Goal: Task Accomplishment & Management: Use online tool/utility

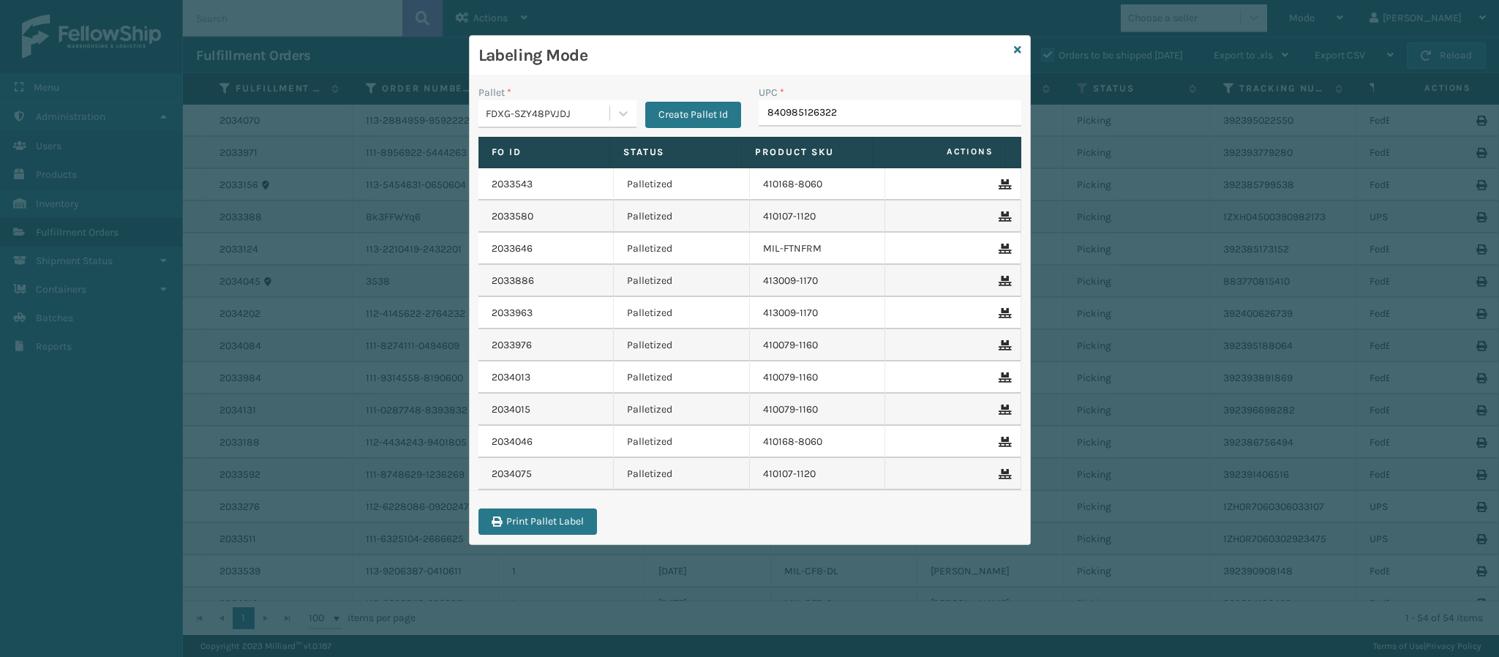
type input "840985126322"
type input "84098512566"
type input "840985125660"
type input "8409851181"
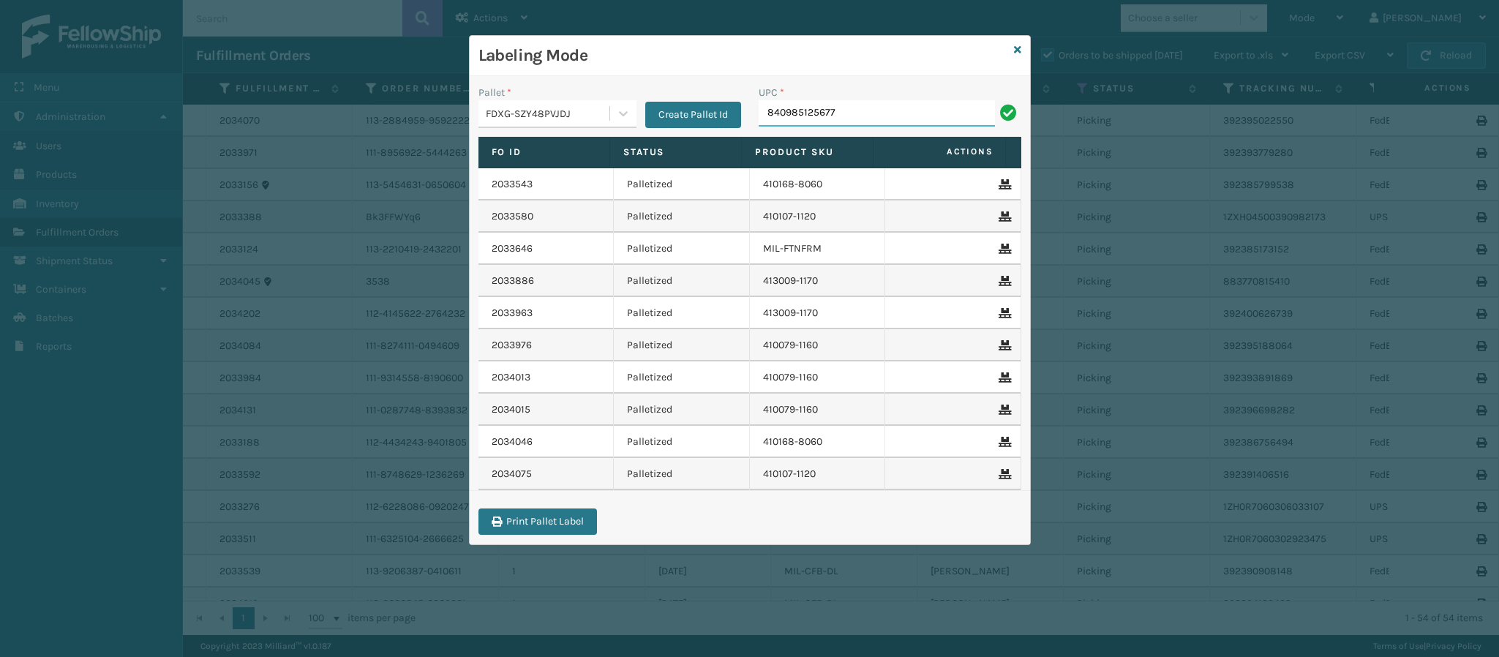
type input "840985125677"
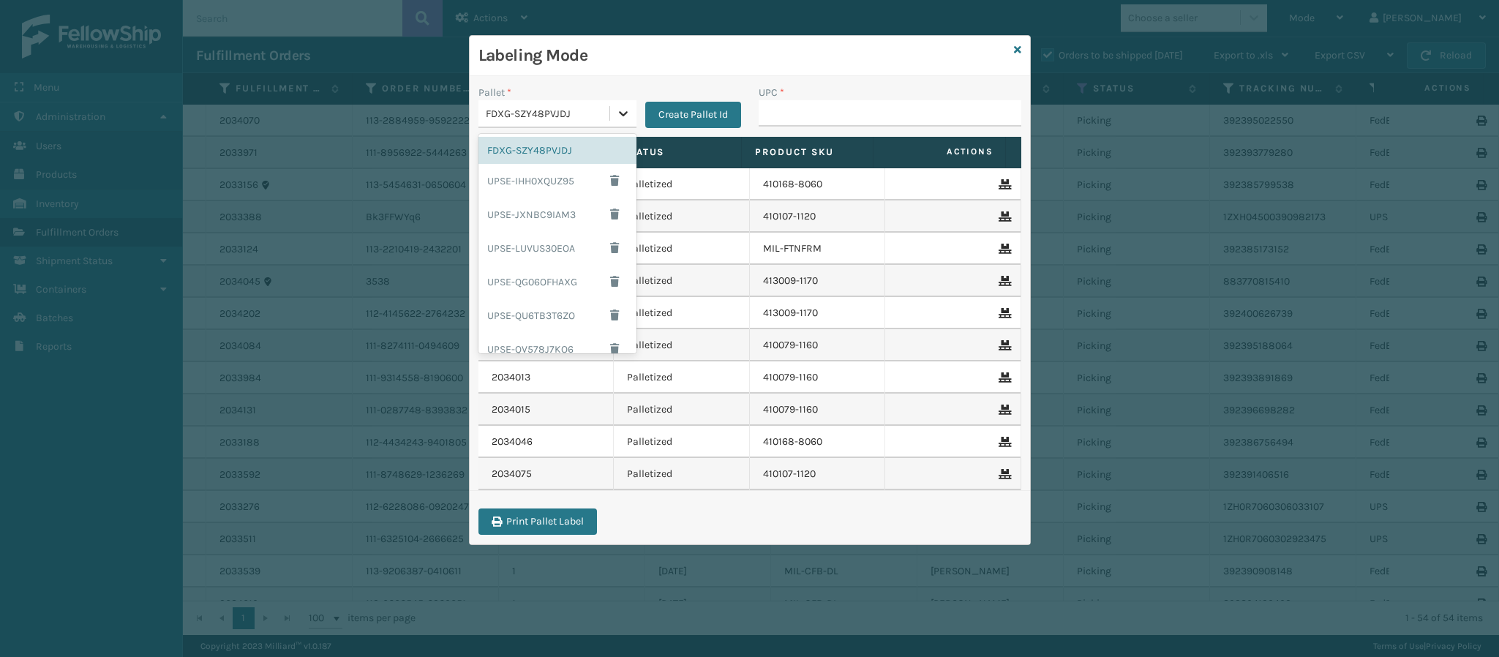
click at [617, 117] on icon at bounding box center [623, 113] width 15 height 15
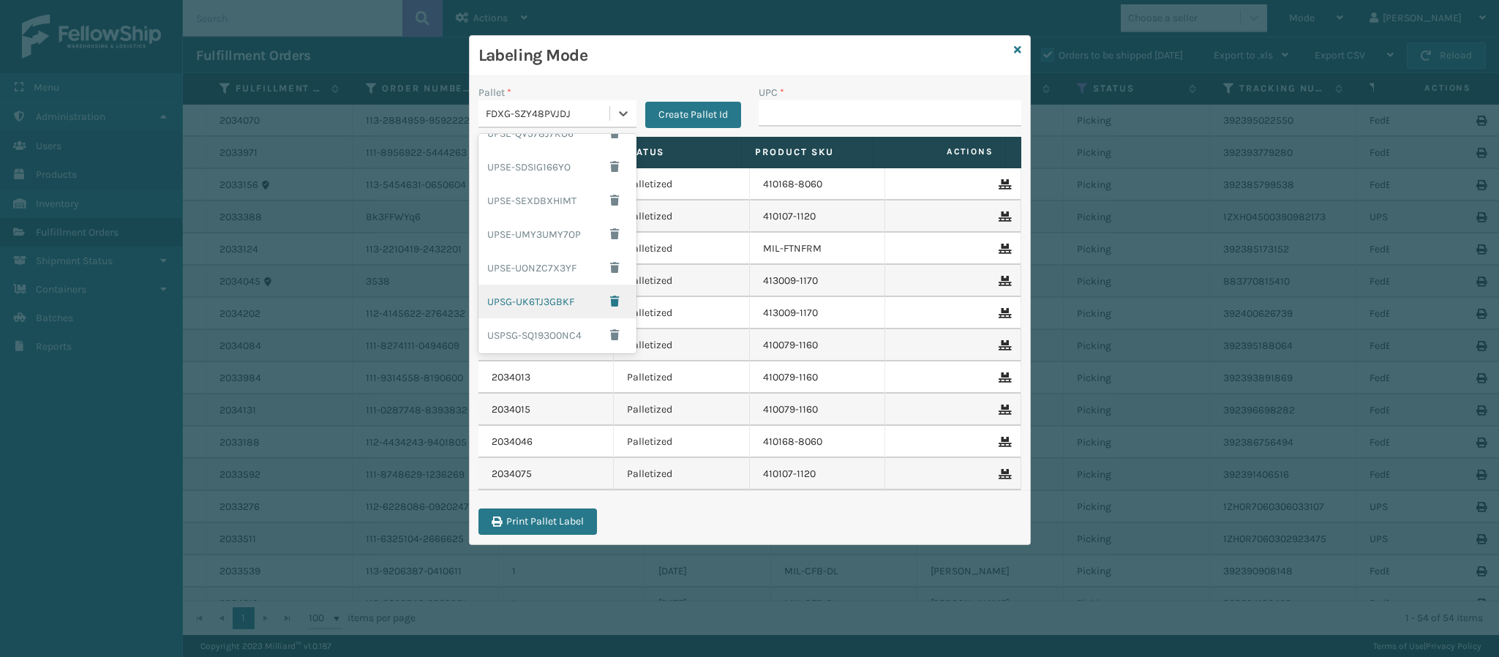
click at [521, 303] on div "UPSG-UK6TJ3GBKF" at bounding box center [557, 302] width 158 height 34
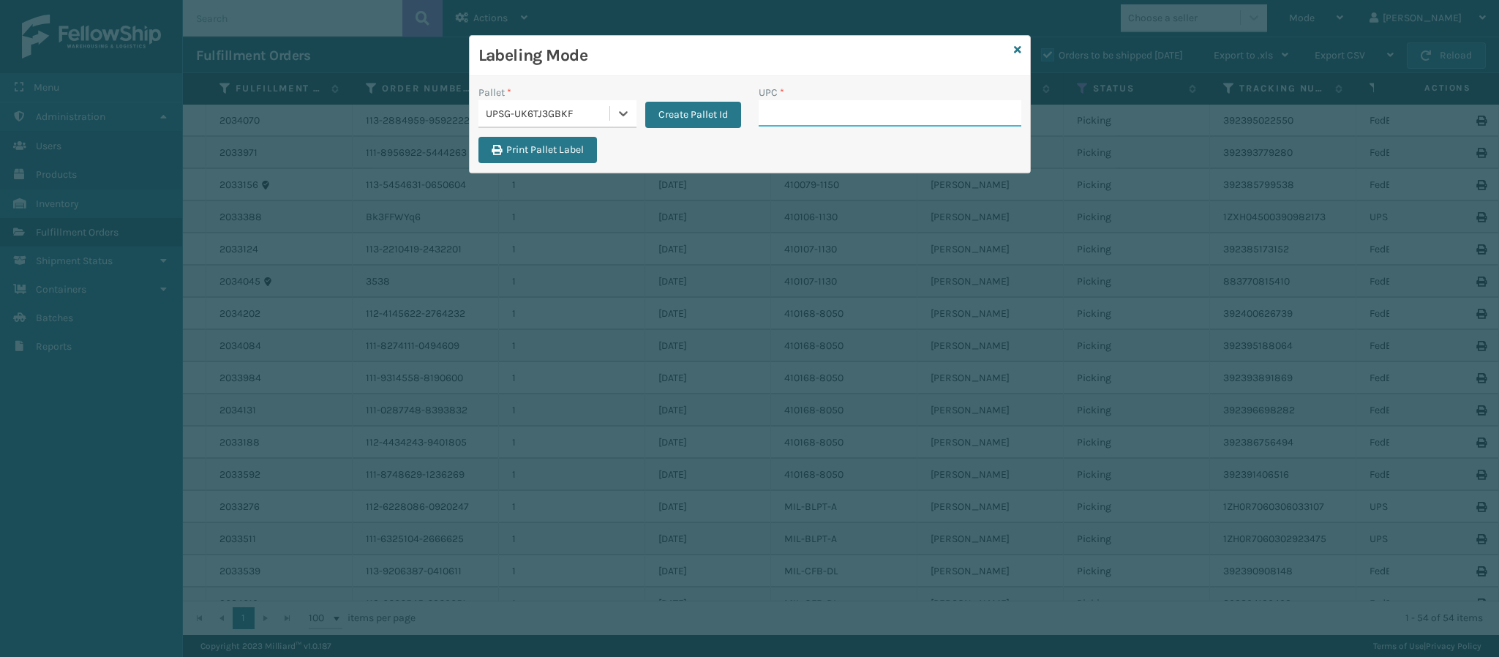
click at [799, 103] on input "UPC *" at bounding box center [890, 113] width 263 height 26
type input "8409851"
type input "8409851175"
type input "840985"
type input "840985114329"
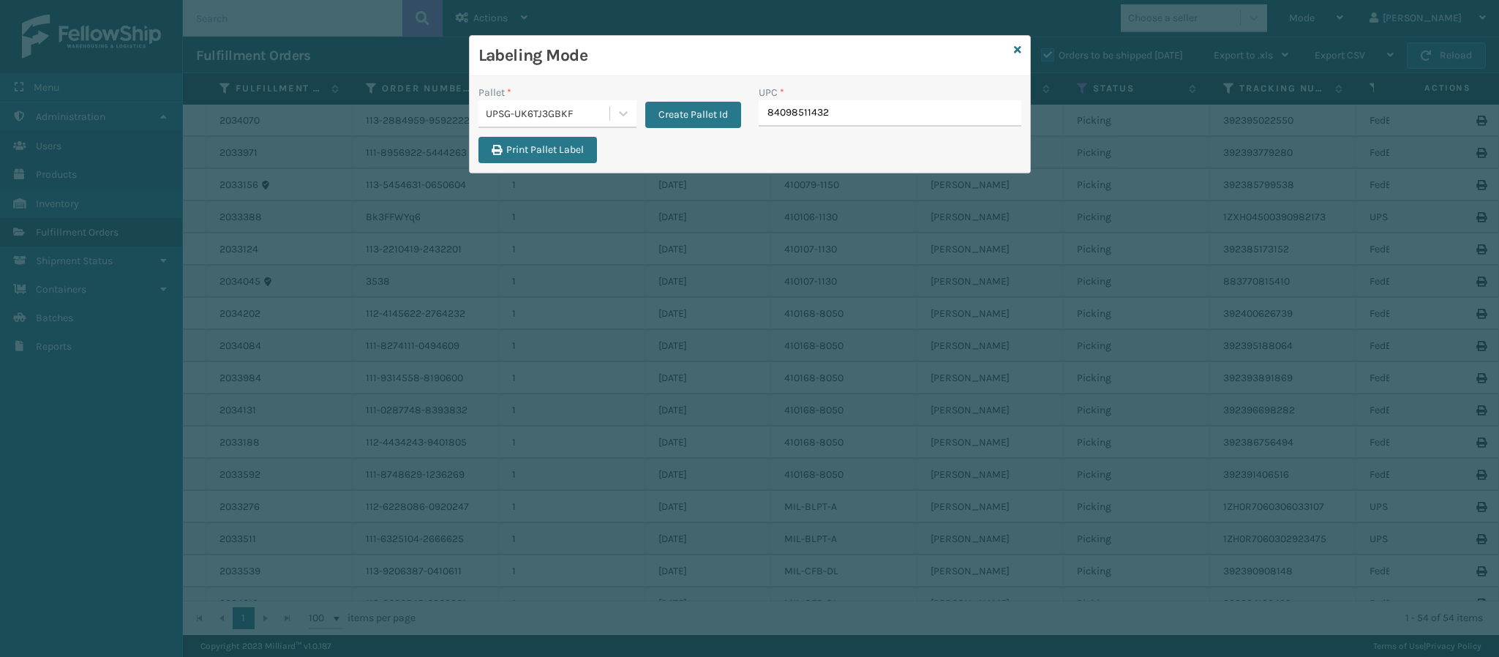
type input "840985114329"
type input "84098511790"
type input "840985117900"
type input "84098512"
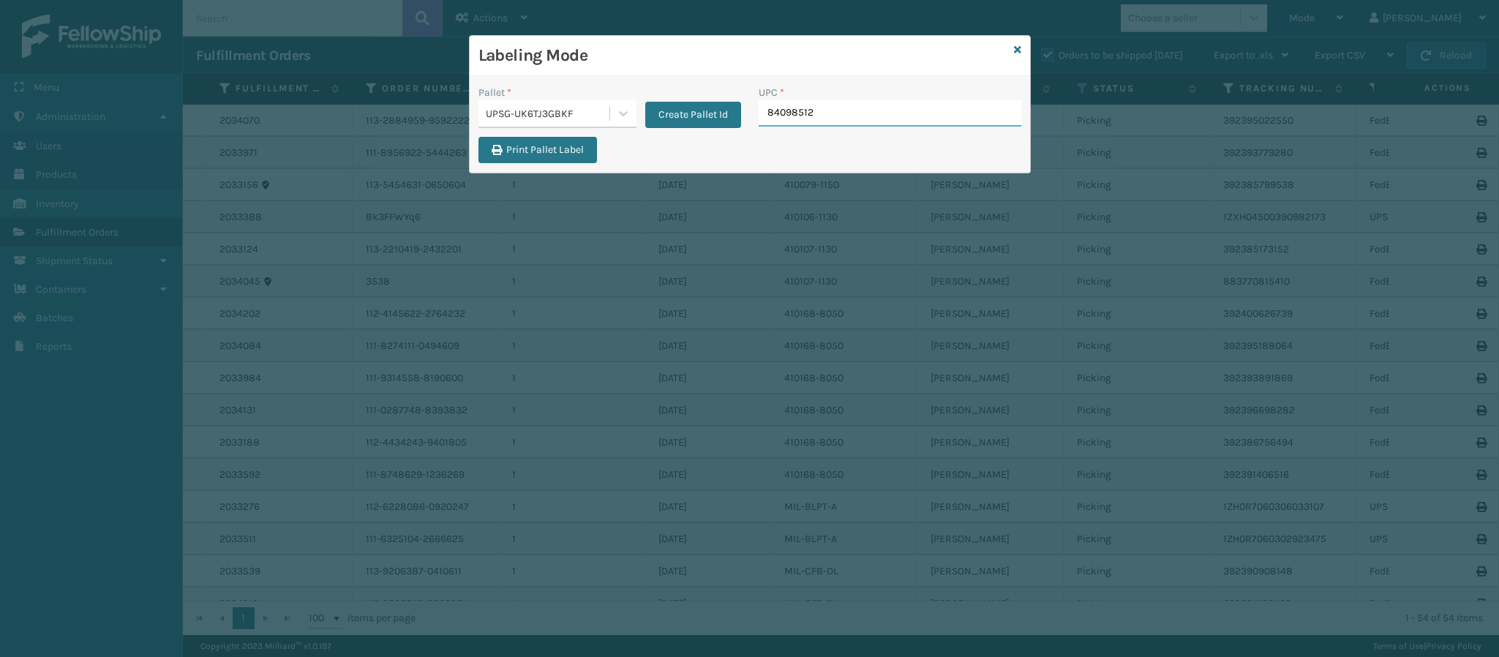
type input "840985125"
type input "840985125660"
type input "840985124670"
click at [1019, 51] on icon at bounding box center [1017, 50] width 7 height 10
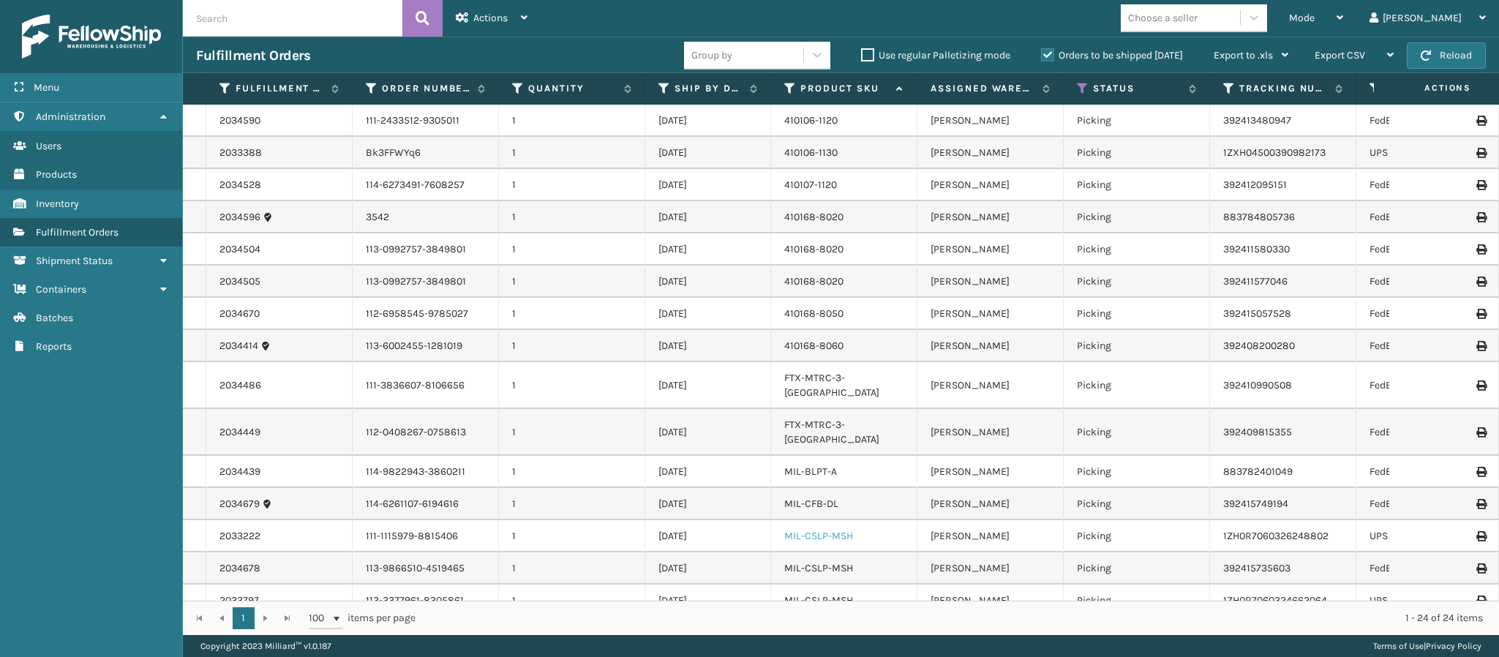
click at [812, 530] on link "MIL-CSLP-MSH" at bounding box center [818, 536] width 69 height 12
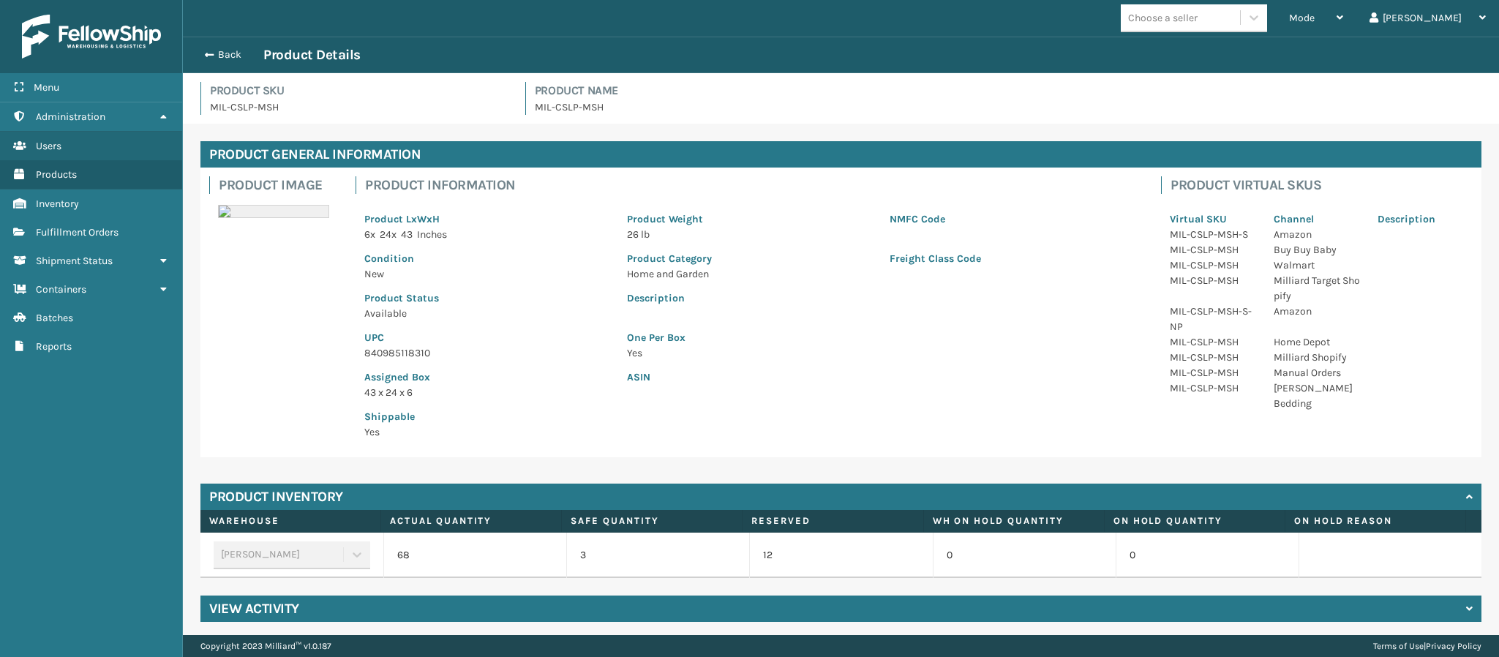
click at [422, 354] on p "840985118310" at bounding box center [486, 352] width 245 height 15
copy p "840985118310"
click at [211, 53] on span "button" at bounding box center [207, 55] width 9 height 10
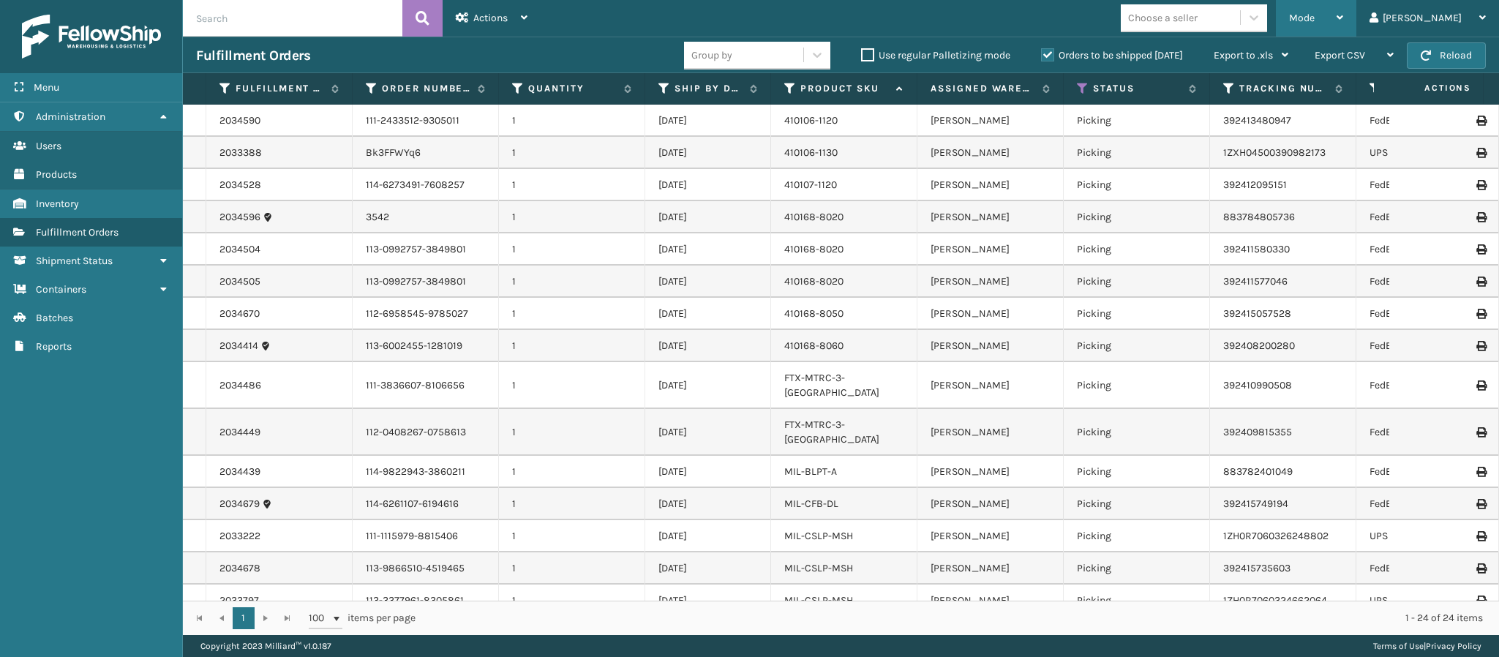
click at [1343, 22] on div "Mode" at bounding box center [1316, 18] width 54 height 37
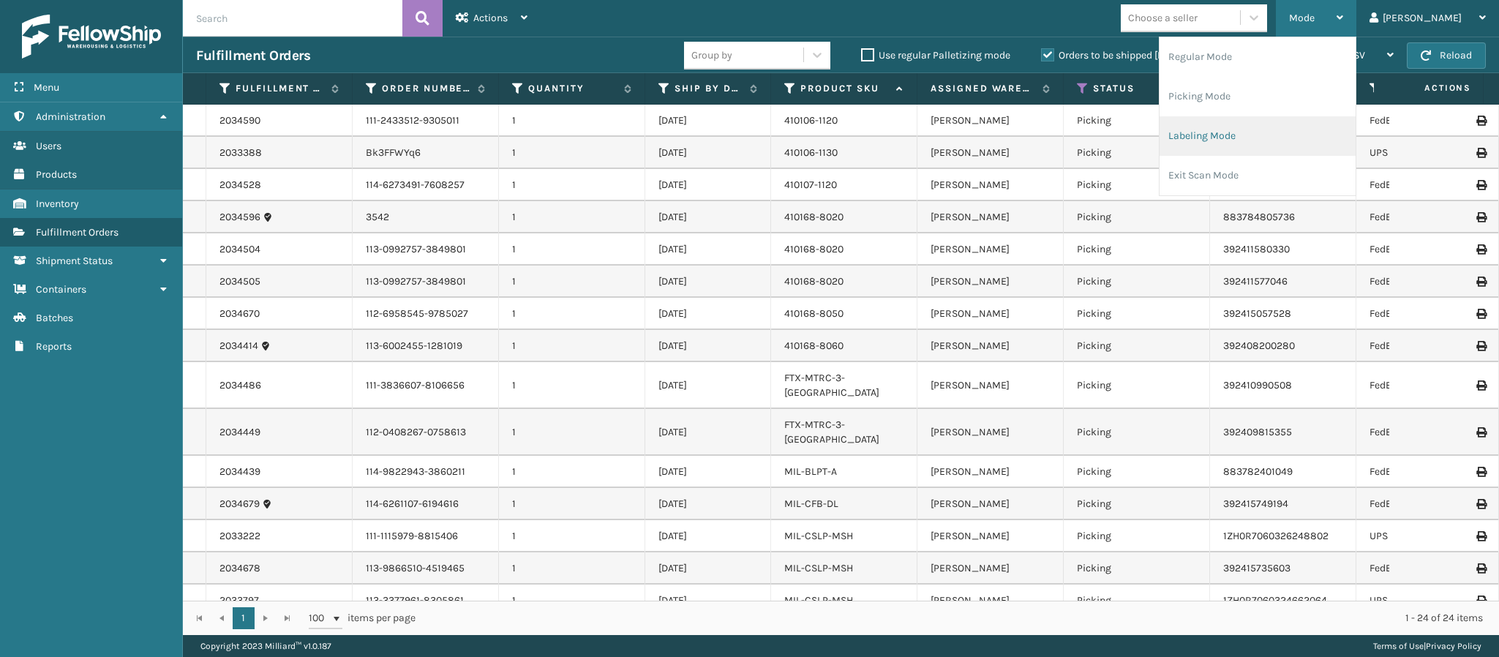
click at [1274, 121] on li "Labeling Mode" at bounding box center [1258, 136] width 196 height 40
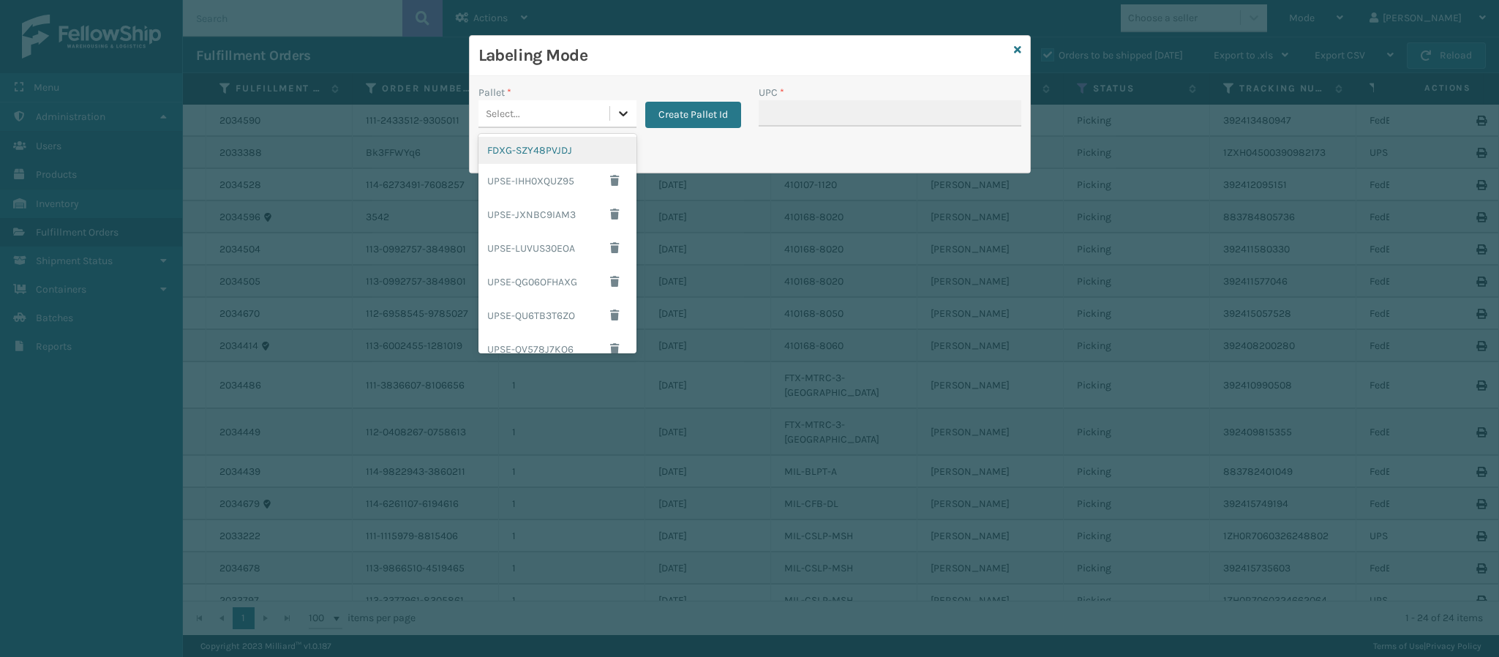
click at [620, 110] on icon at bounding box center [623, 113] width 15 height 15
click at [557, 301] on div "UPSG-UK6TJ3GBKF" at bounding box center [557, 304] width 158 height 27
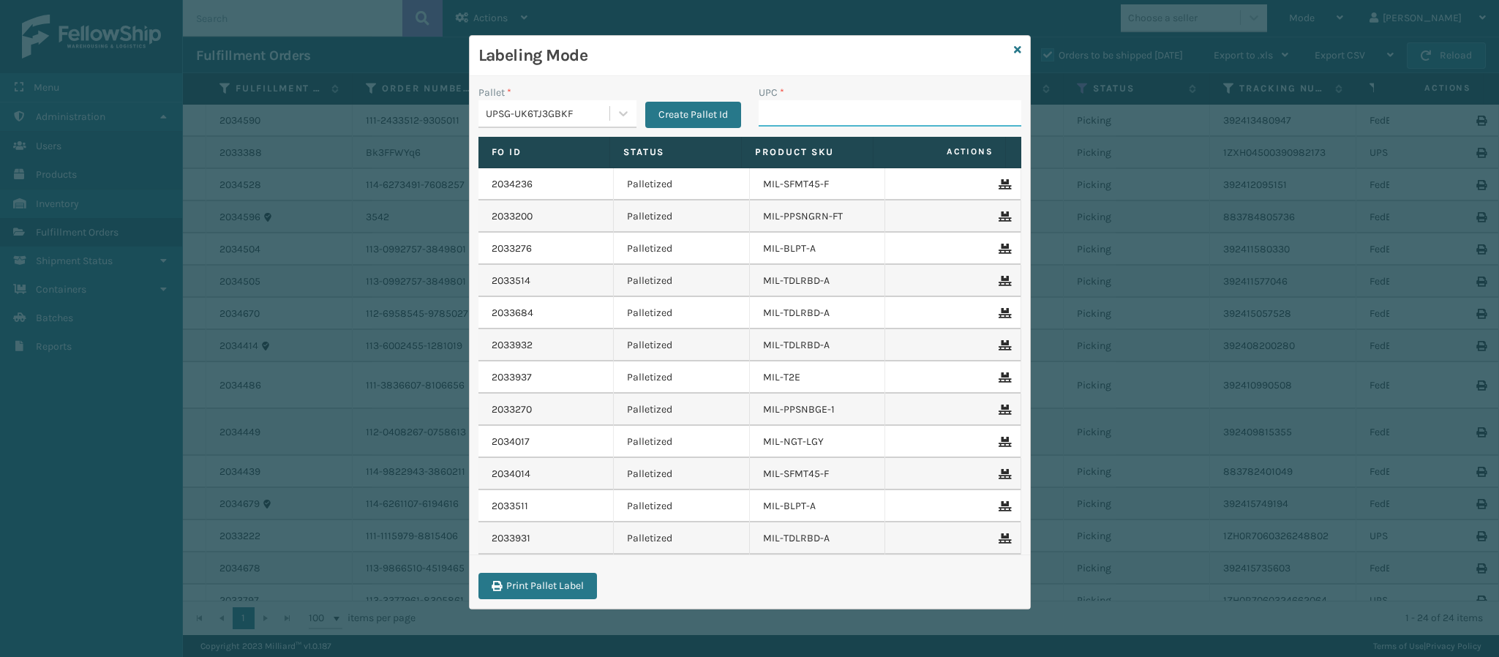
click at [830, 110] on input "UPC *" at bounding box center [890, 113] width 263 height 26
paste input "840985118310"
type input "840985118310"
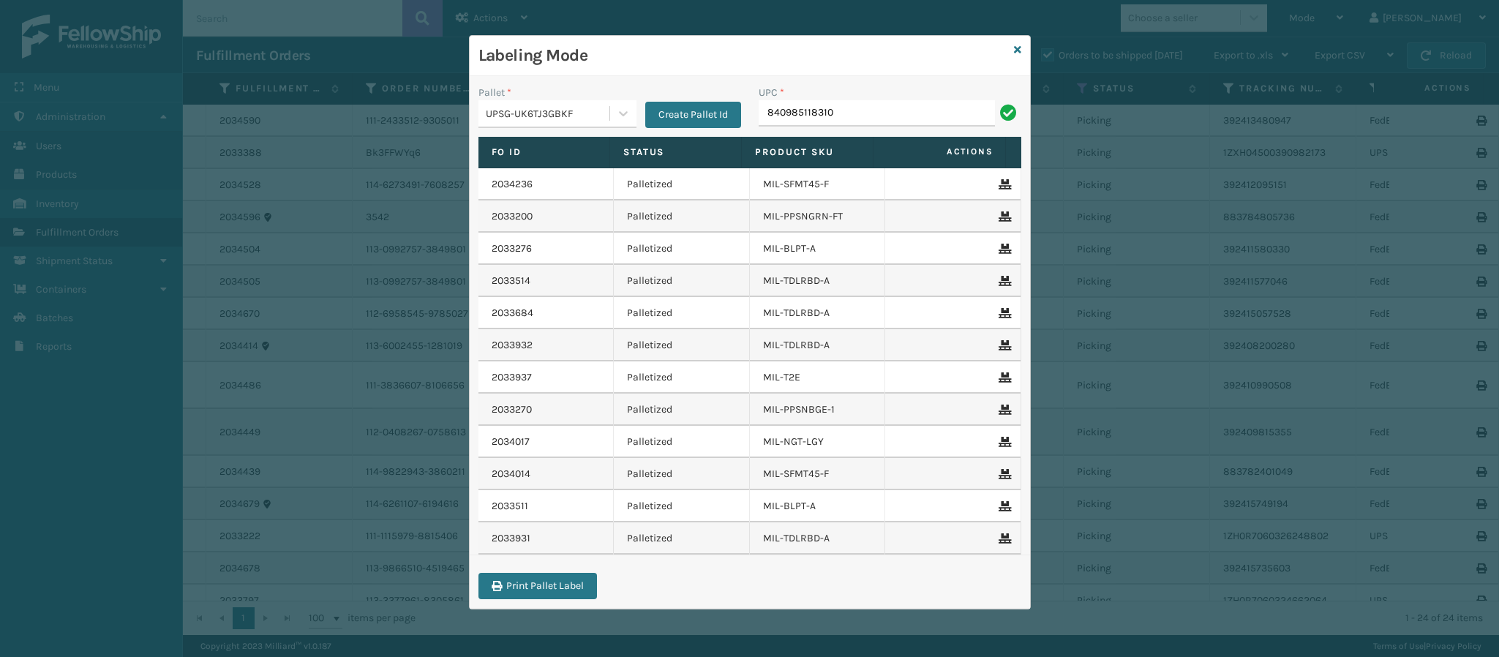
type input "840985118310"
type input "849986012702"
